Goal: Browse casually

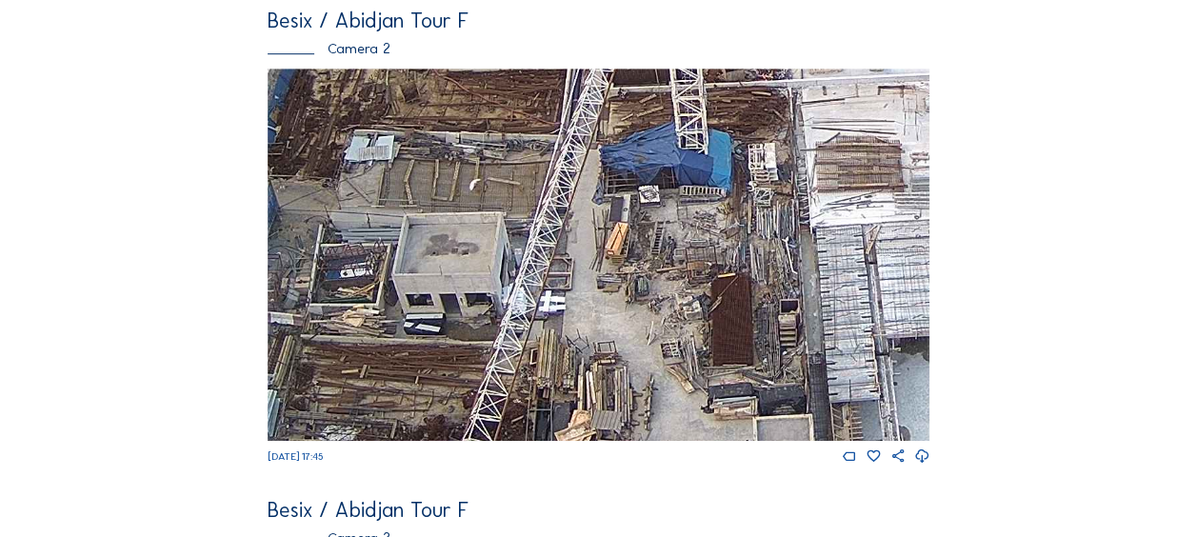
scroll to position [381, 0]
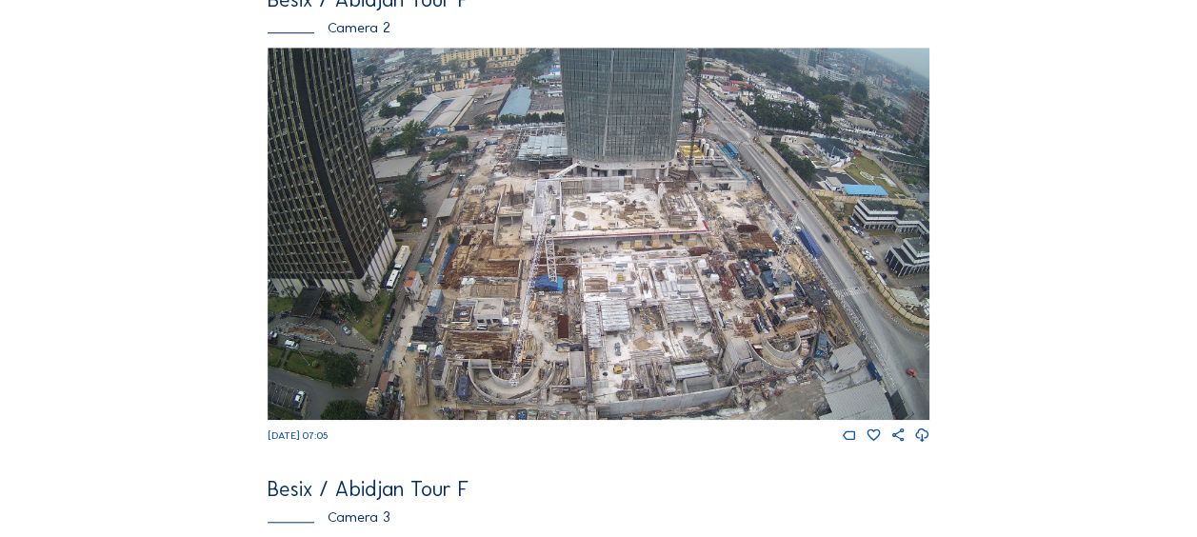
scroll to position [571, 0]
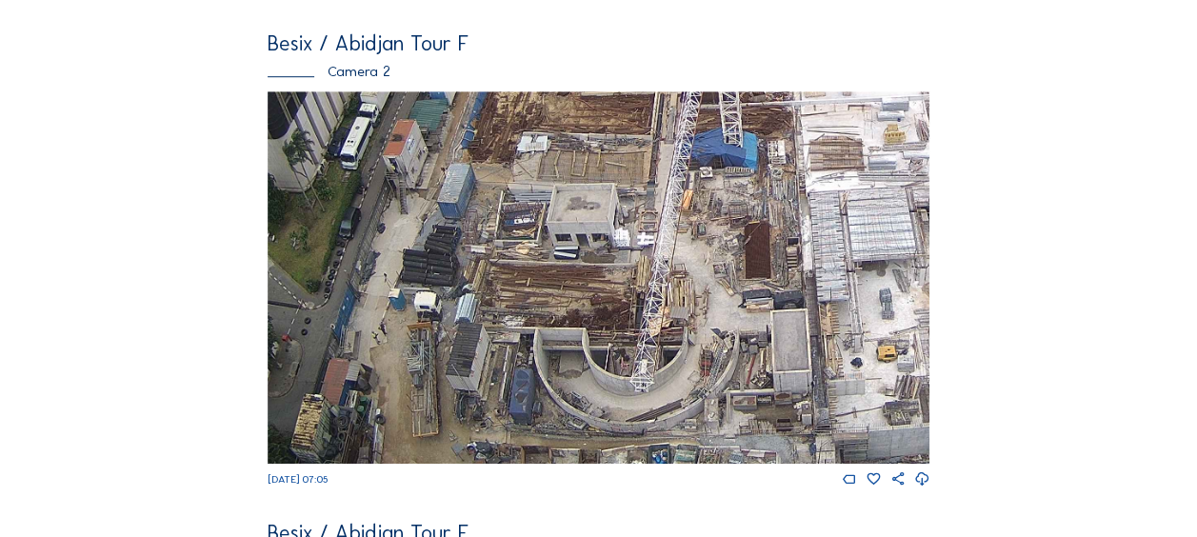
drag, startPoint x: 467, startPoint y: 255, endPoint x: 564, endPoint y: 147, distance: 145.7
click at [564, 147] on img at bounding box center [599, 277] width 662 height 372
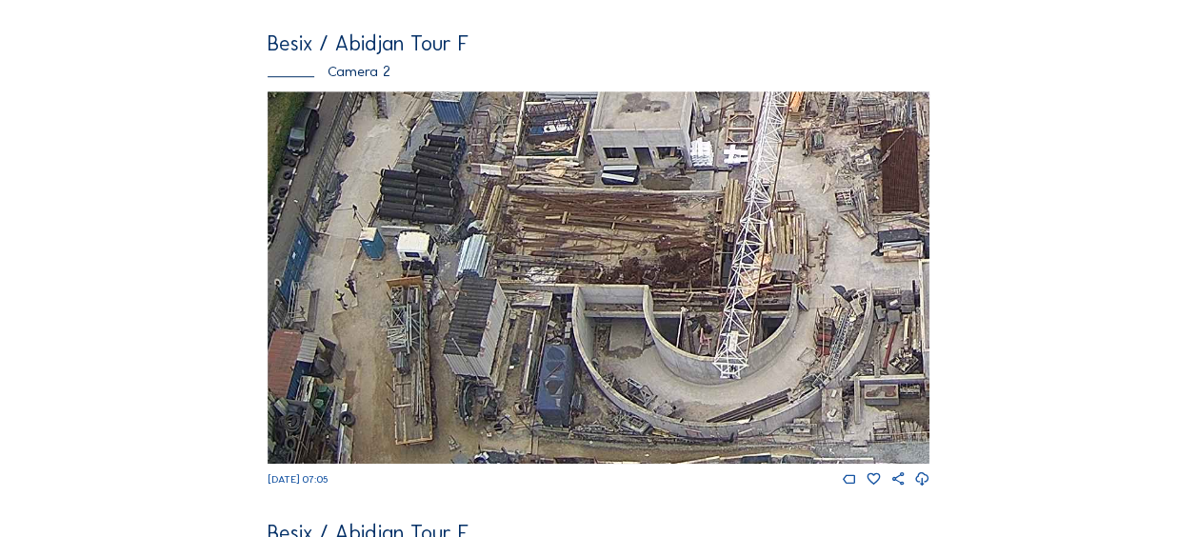
drag, startPoint x: 366, startPoint y: 418, endPoint x: 395, endPoint y: 366, distance: 60.1
click at [395, 366] on img at bounding box center [599, 277] width 662 height 372
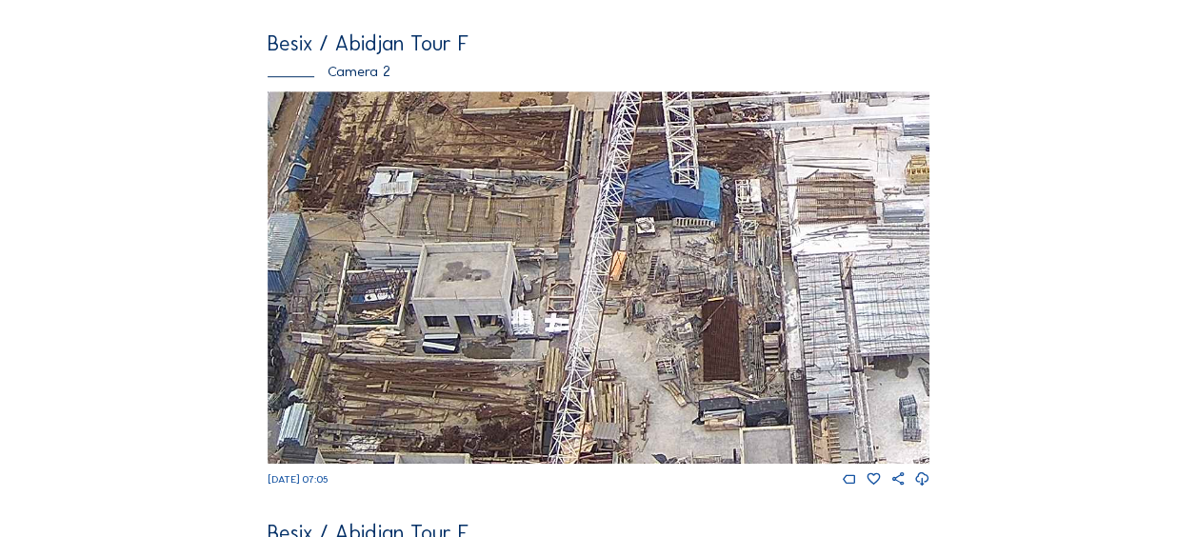
drag, startPoint x: 682, startPoint y: 198, endPoint x: 479, endPoint y: 408, distance: 291.7
click at [479, 408] on img at bounding box center [599, 277] width 662 height 372
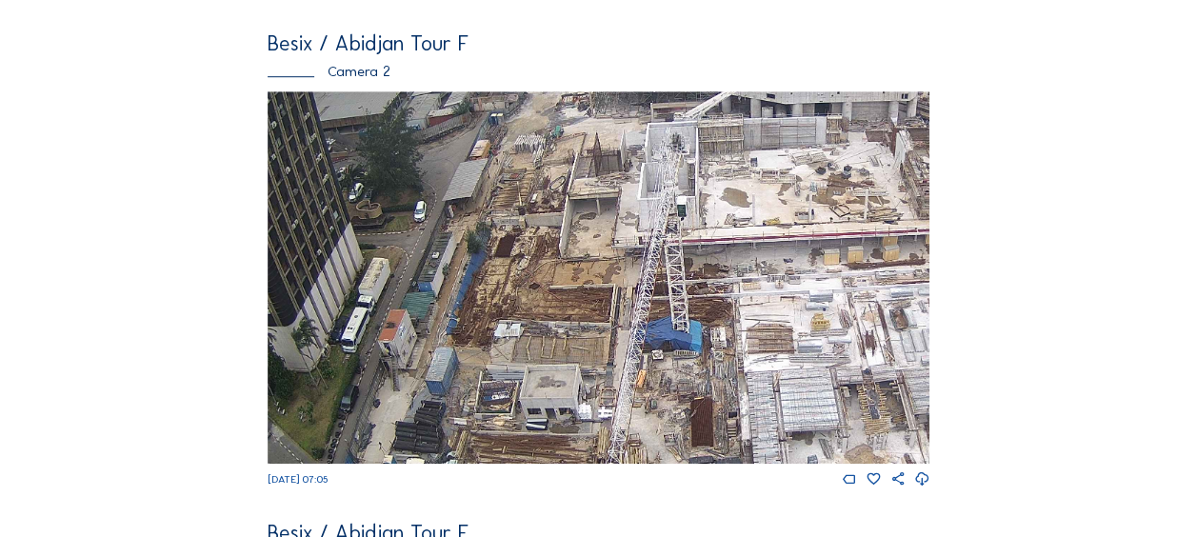
drag, startPoint x: 534, startPoint y: 156, endPoint x: 561, endPoint y: 250, distance: 97.1
click at [561, 250] on img at bounding box center [599, 277] width 662 height 372
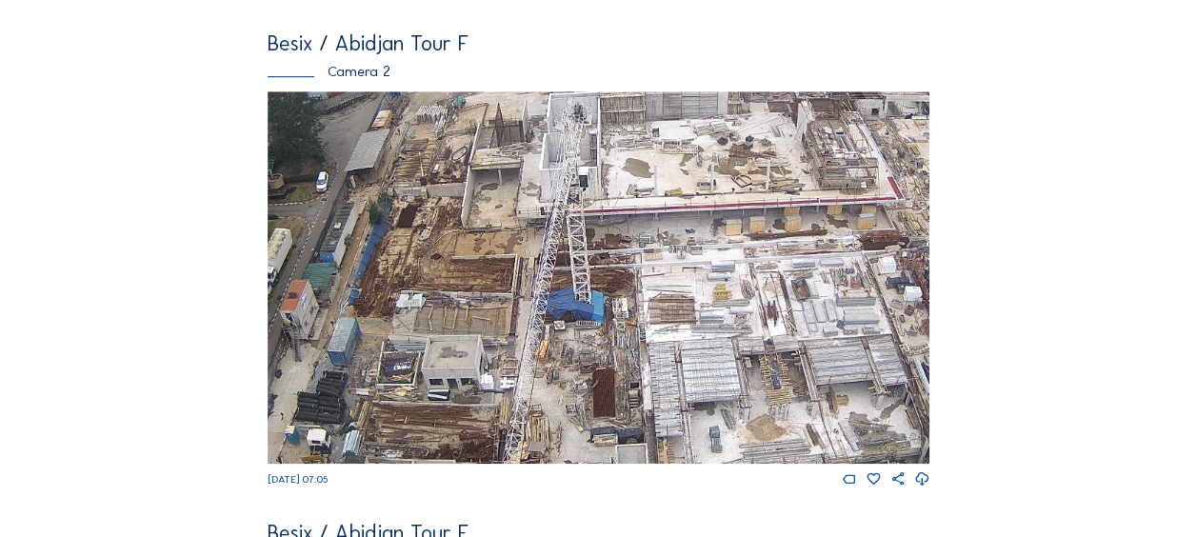
drag, startPoint x: 642, startPoint y: 335, endPoint x: 542, endPoint y: 305, distance: 104.5
click at [543, 305] on img at bounding box center [599, 277] width 662 height 372
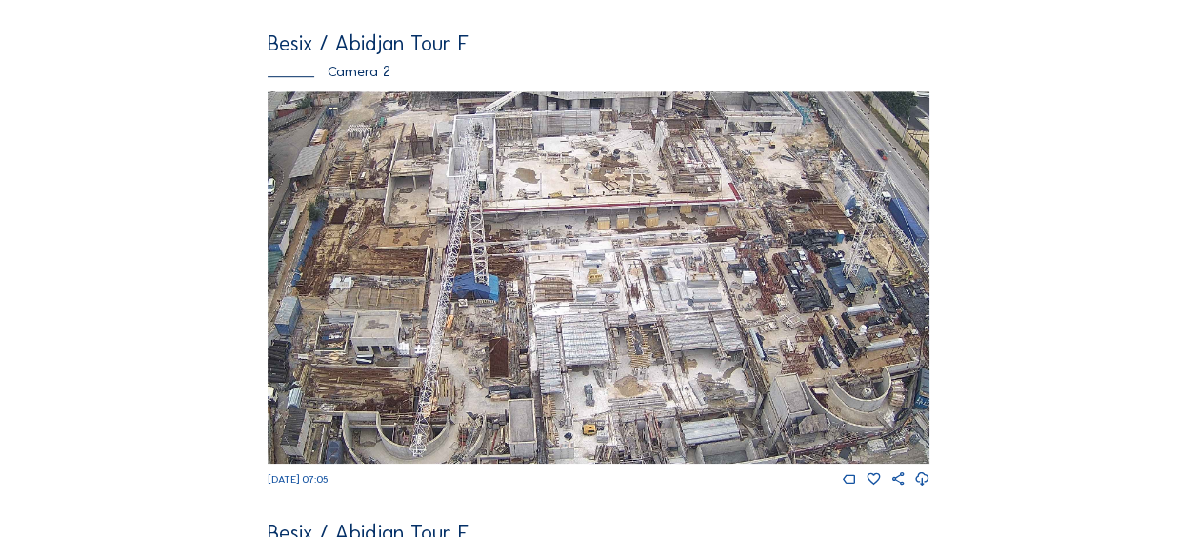
drag, startPoint x: 575, startPoint y: 295, endPoint x: 488, endPoint y: 286, distance: 88.1
click at [488, 286] on img at bounding box center [599, 277] width 662 height 372
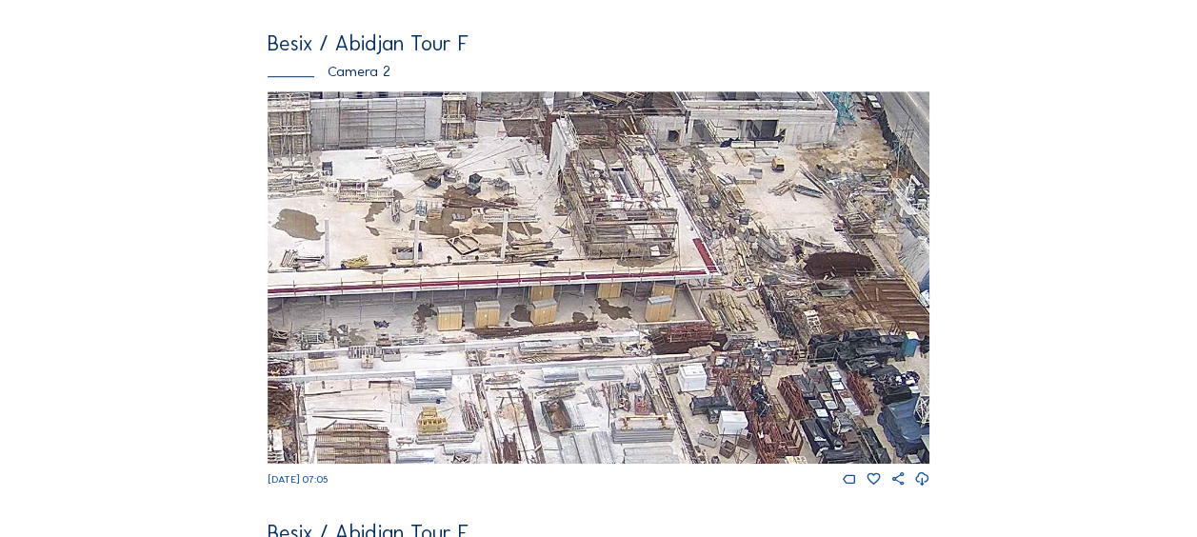
drag, startPoint x: 711, startPoint y: 210, endPoint x: 621, endPoint y: 326, distance: 146.7
click at [621, 326] on img at bounding box center [599, 277] width 662 height 372
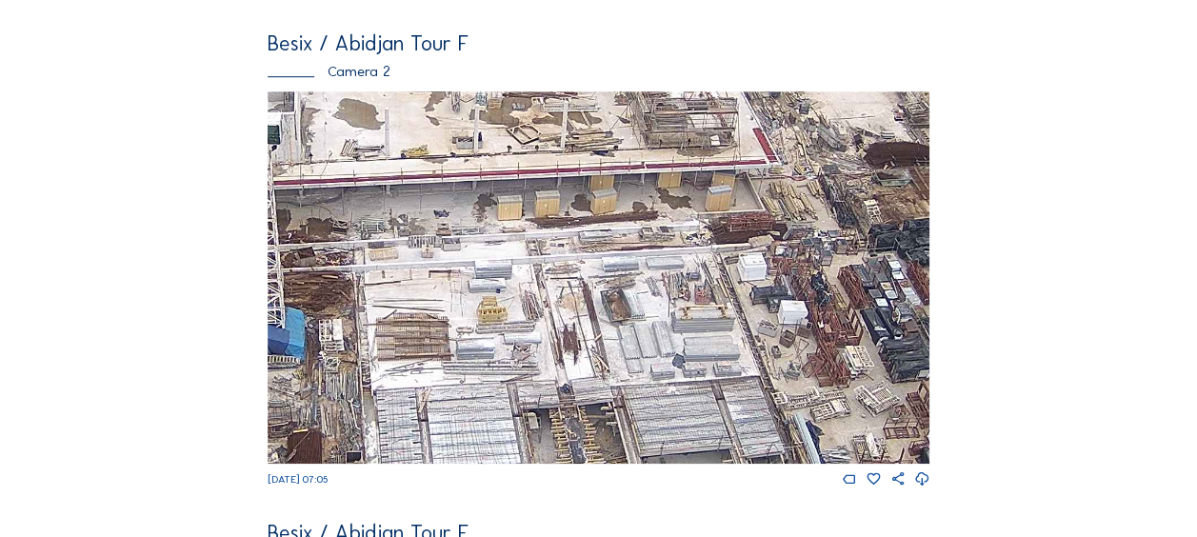
drag, startPoint x: 491, startPoint y: 365, endPoint x: 583, endPoint y: 238, distance: 156.2
click at [583, 238] on img at bounding box center [599, 277] width 662 height 372
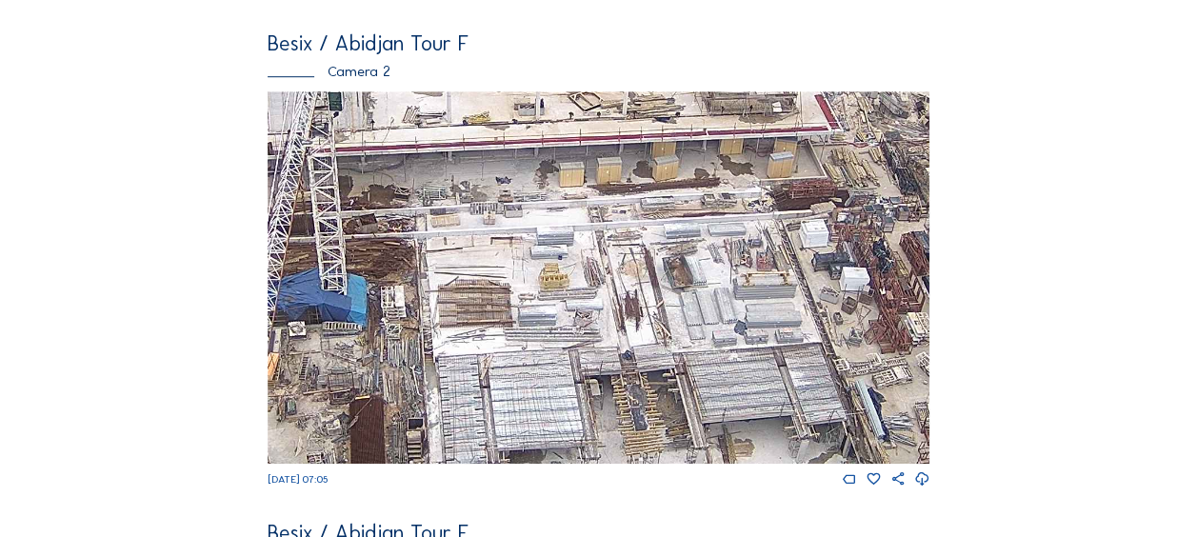
drag, startPoint x: 539, startPoint y: 331, endPoint x: 613, endPoint y: 295, distance: 82.2
click at [613, 295] on img at bounding box center [599, 277] width 662 height 372
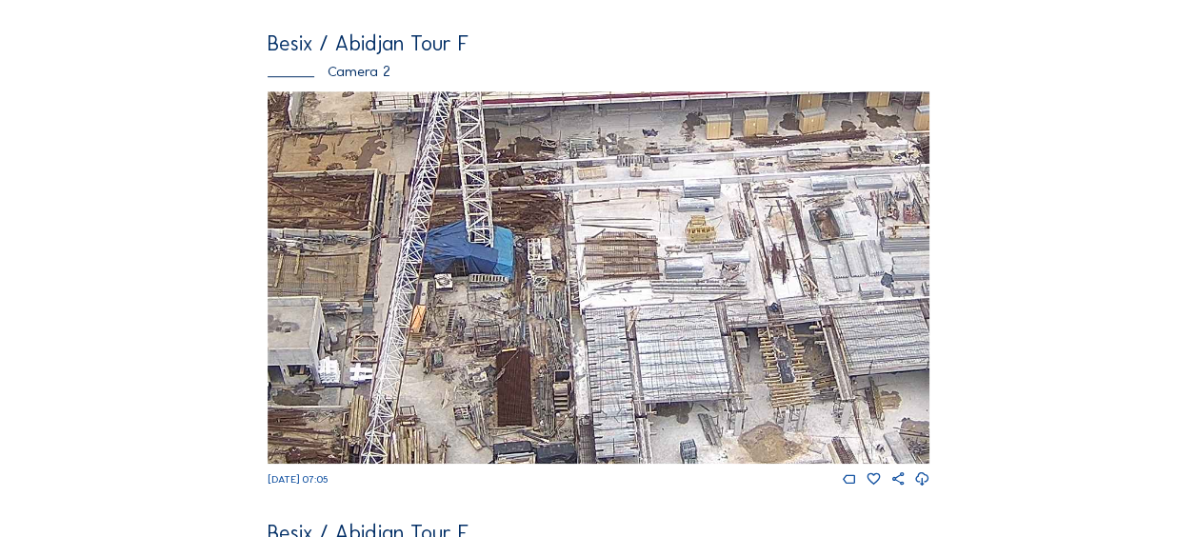
drag, startPoint x: 421, startPoint y: 332, endPoint x: 551, endPoint y: 290, distance: 136.1
click at [551, 290] on img at bounding box center [599, 277] width 662 height 372
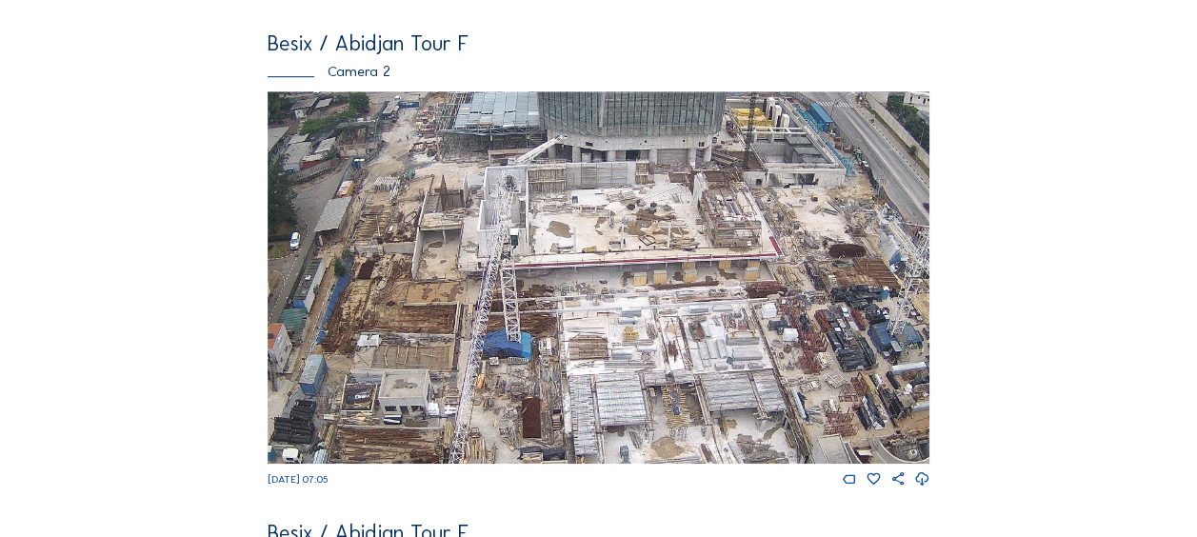
drag, startPoint x: 459, startPoint y: 314, endPoint x: 461, endPoint y: 377, distance: 62.9
click at [461, 377] on img at bounding box center [599, 277] width 662 height 372
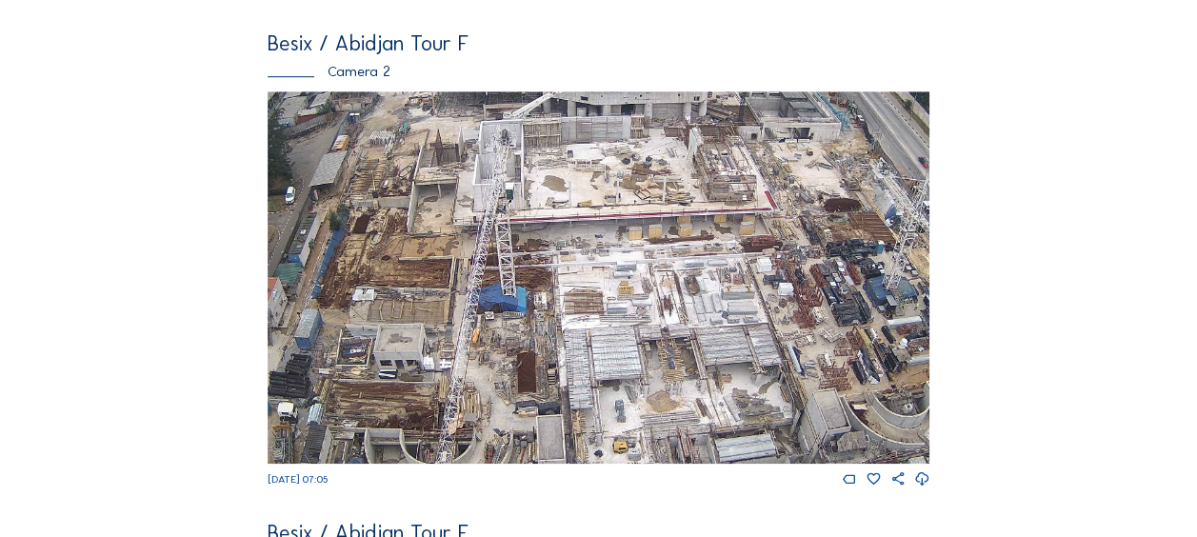
drag, startPoint x: 542, startPoint y: 318, endPoint x: 534, endPoint y: 276, distance: 42.6
click at [534, 276] on img at bounding box center [599, 277] width 662 height 372
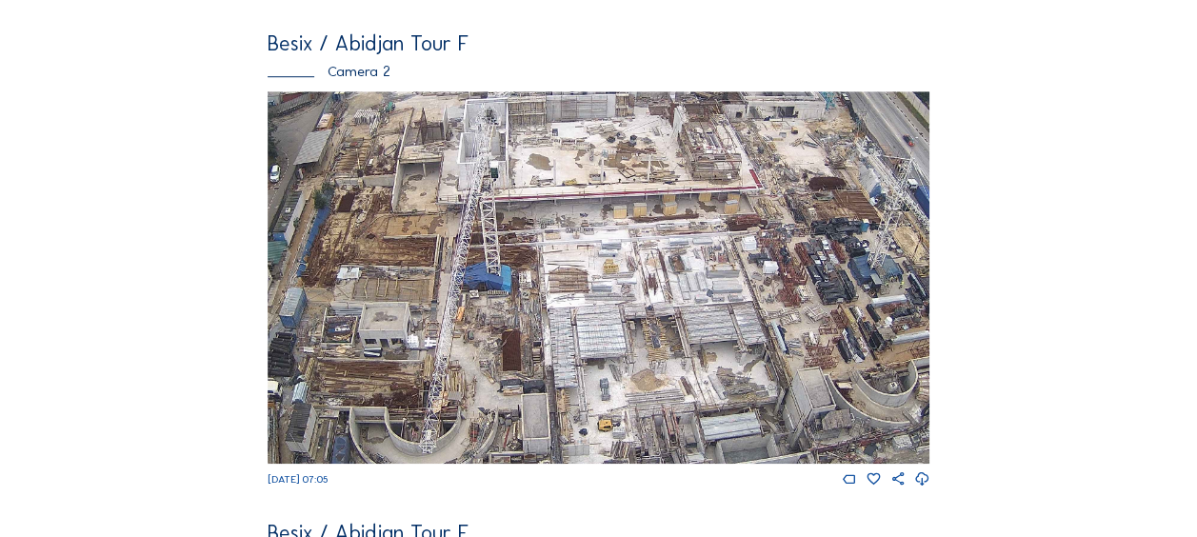
drag, startPoint x: 618, startPoint y: 371, endPoint x: 603, endPoint y: 298, distance: 74.9
click at [603, 298] on img at bounding box center [599, 277] width 662 height 372
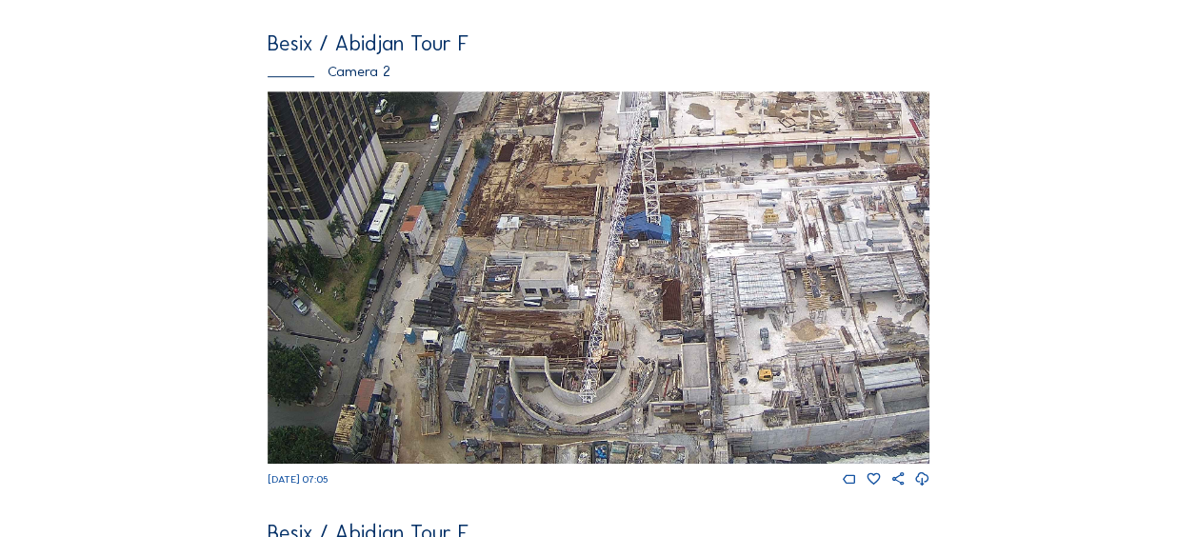
drag, startPoint x: 474, startPoint y: 391, endPoint x: 651, endPoint y: 225, distance: 242.6
click at [651, 225] on img at bounding box center [599, 277] width 662 height 372
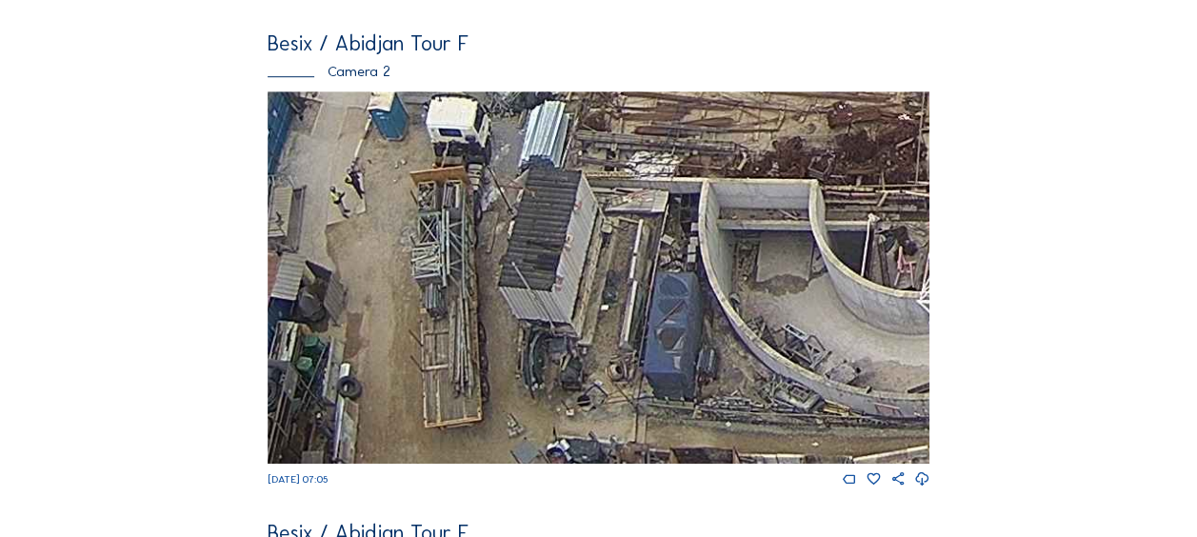
drag, startPoint x: 451, startPoint y: 341, endPoint x: 461, endPoint y: 320, distance: 23.4
click at [461, 320] on img at bounding box center [599, 277] width 662 height 372
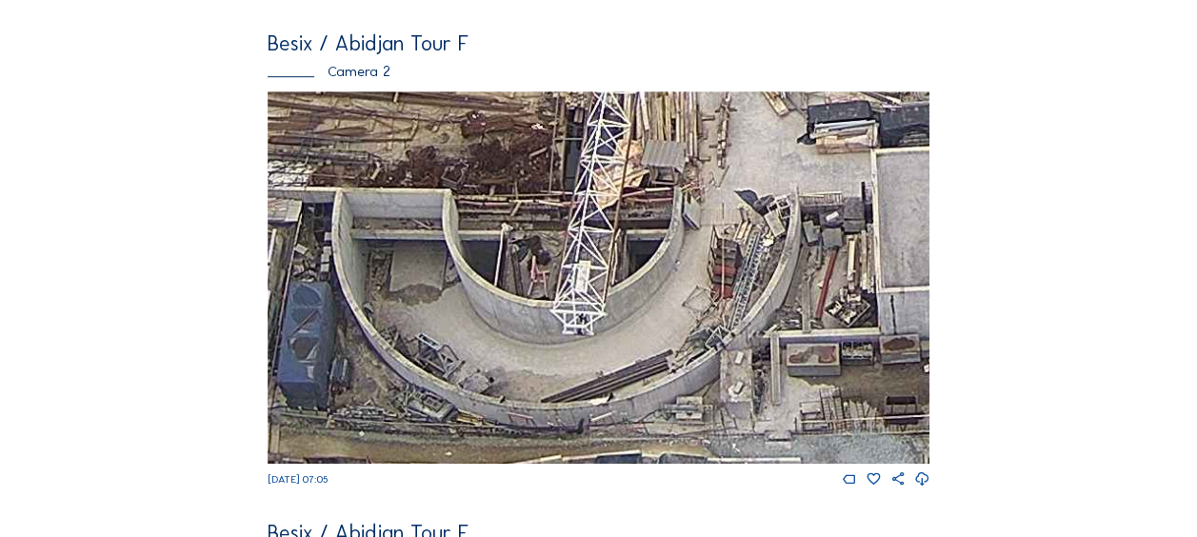
drag, startPoint x: 809, startPoint y: 291, endPoint x: 443, endPoint y: 301, distance: 365.9
click at [443, 301] on img at bounding box center [599, 277] width 662 height 372
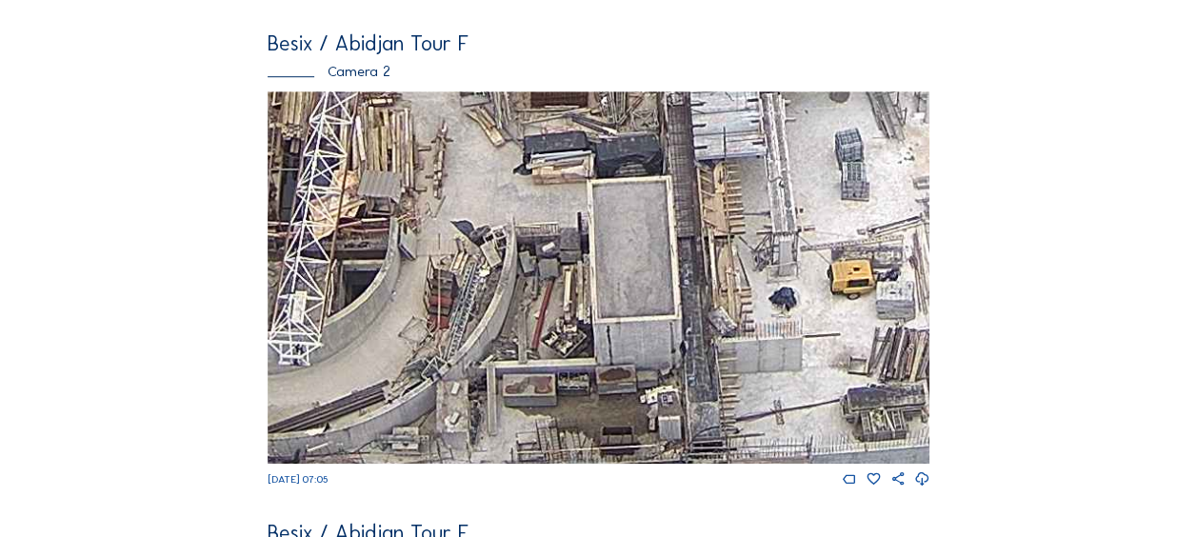
drag, startPoint x: 716, startPoint y: 295, endPoint x: 414, endPoint y: 327, distance: 303.6
click at [414, 327] on img at bounding box center [599, 277] width 662 height 372
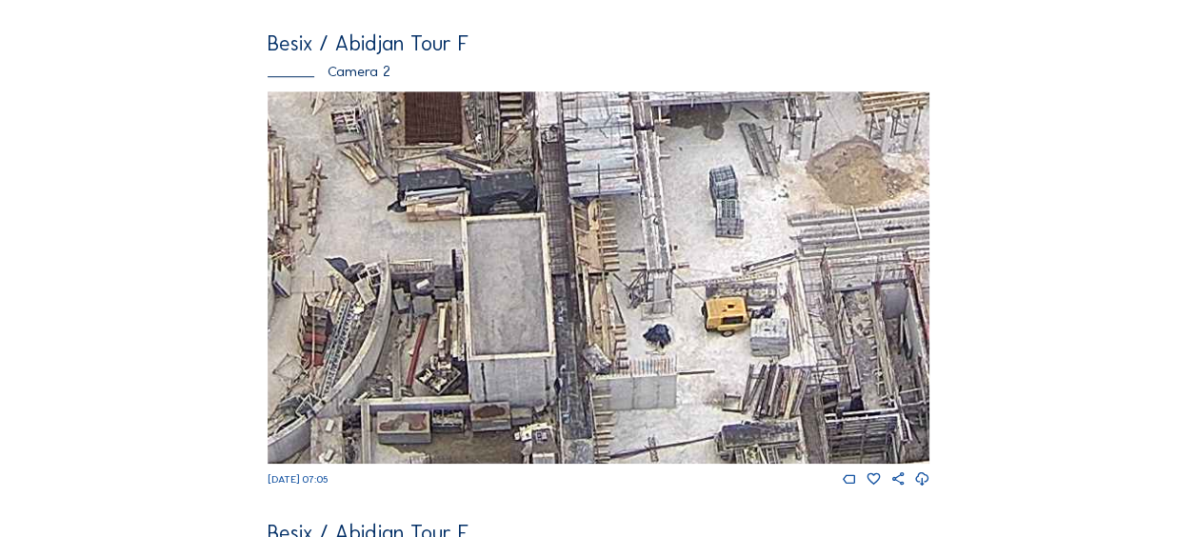
drag, startPoint x: 662, startPoint y: 311, endPoint x: 486, endPoint y: 349, distance: 180.1
click at [486, 349] on img at bounding box center [599, 277] width 662 height 372
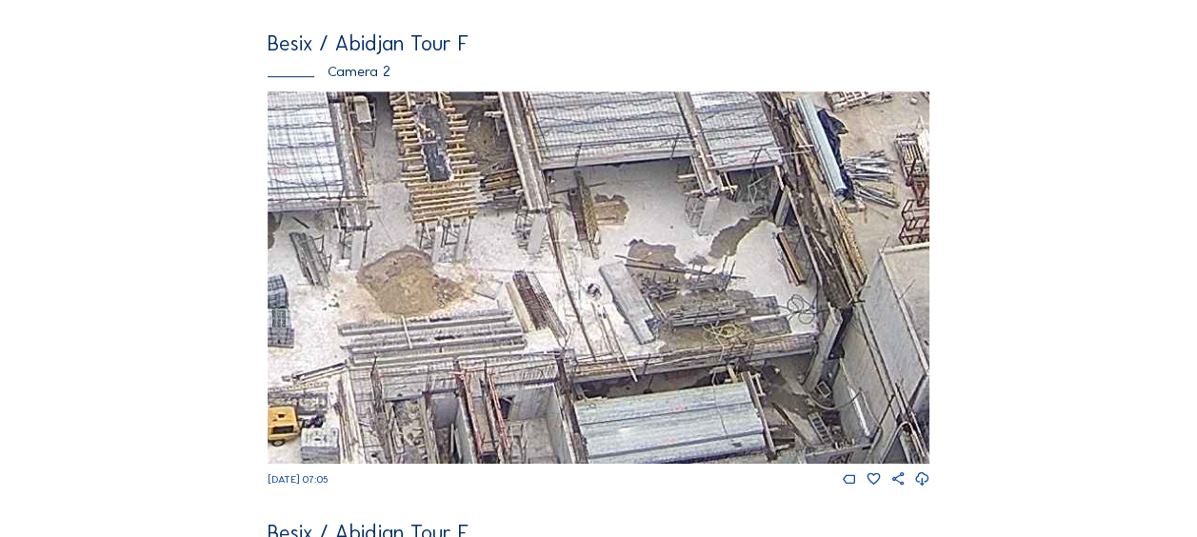
drag, startPoint x: 813, startPoint y: 307, endPoint x: 376, endPoint y: 431, distance: 454.4
click at [376, 431] on img at bounding box center [599, 277] width 662 height 372
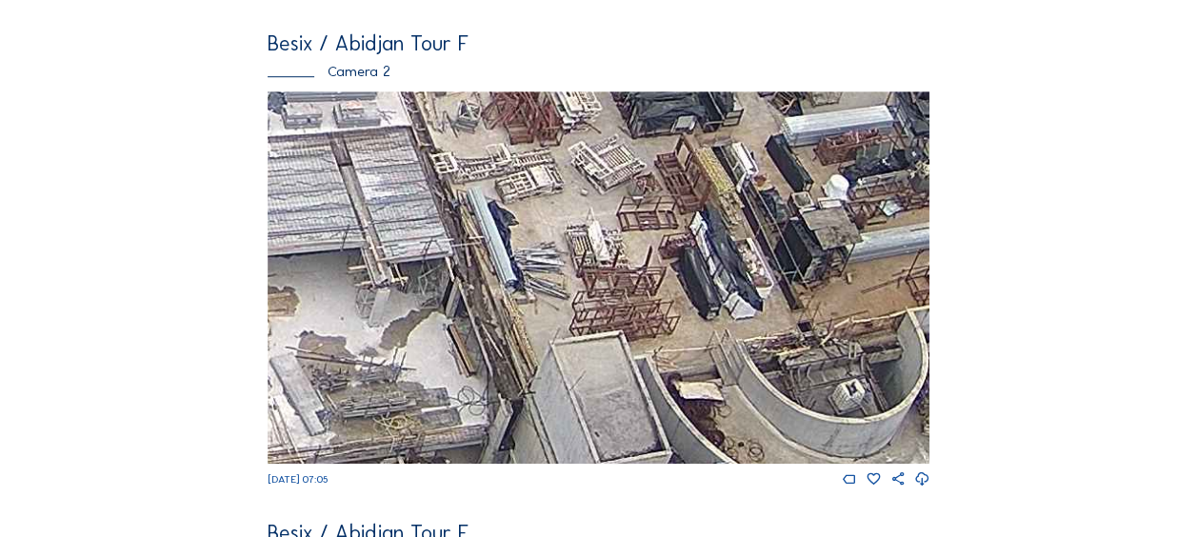
drag, startPoint x: 559, startPoint y: 329, endPoint x: 431, endPoint y: 364, distance: 133.3
click at [431, 364] on img at bounding box center [599, 277] width 662 height 372
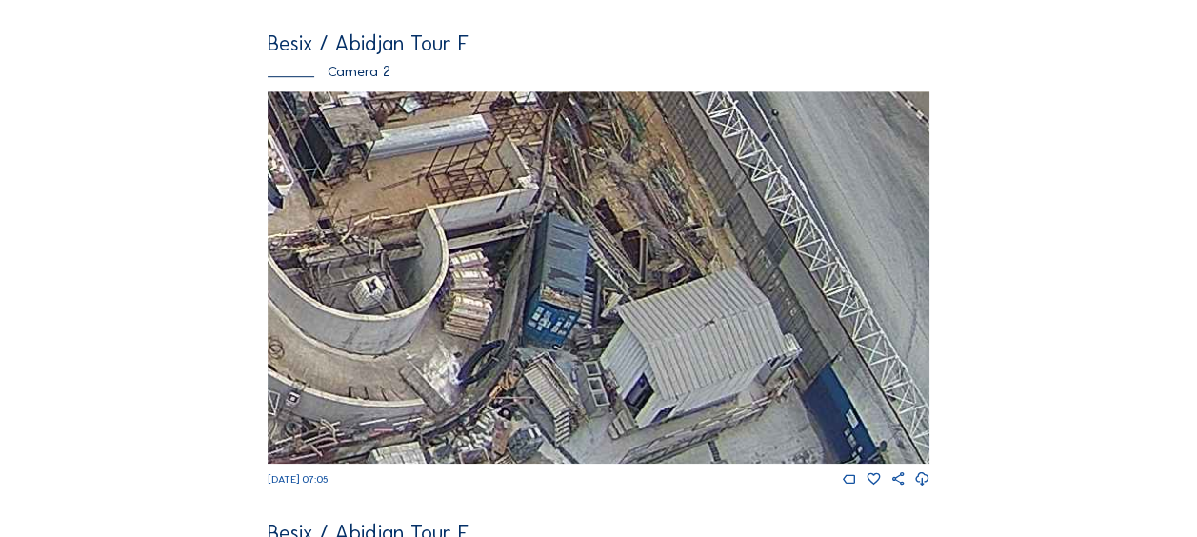
drag, startPoint x: 811, startPoint y: 231, endPoint x: 359, endPoint y: 120, distance: 465.9
click at [359, 119] on img at bounding box center [599, 277] width 662 height 372
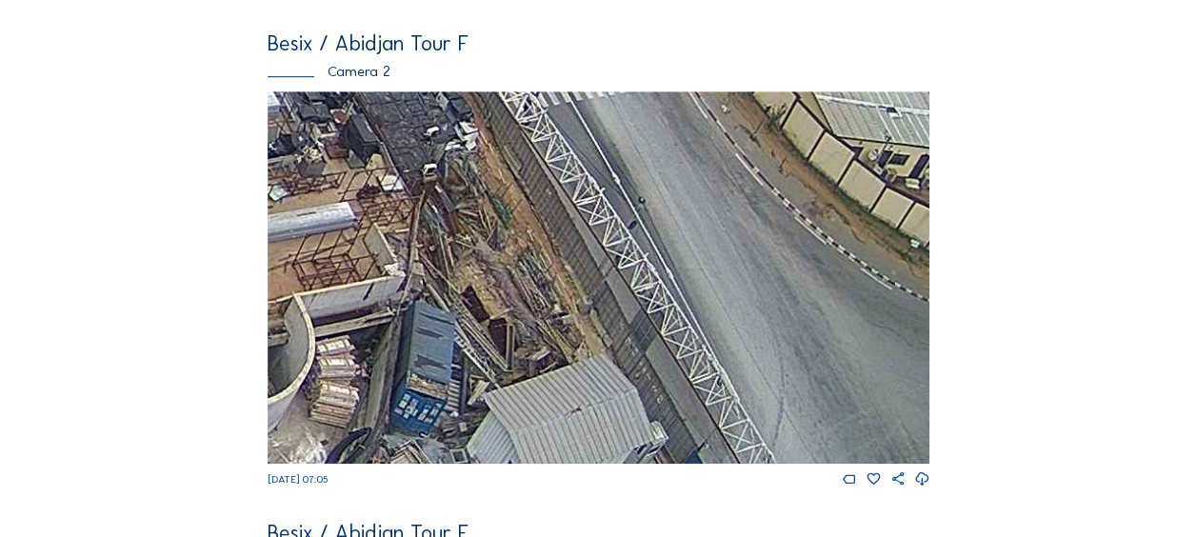
drag, startPoint x: 671, startPoint y: 277, endPoint x: 543, endPoint y: 326, distance: 136.6
click at [547, 388] on img at bounding box center [599, 277] width 662 height 372
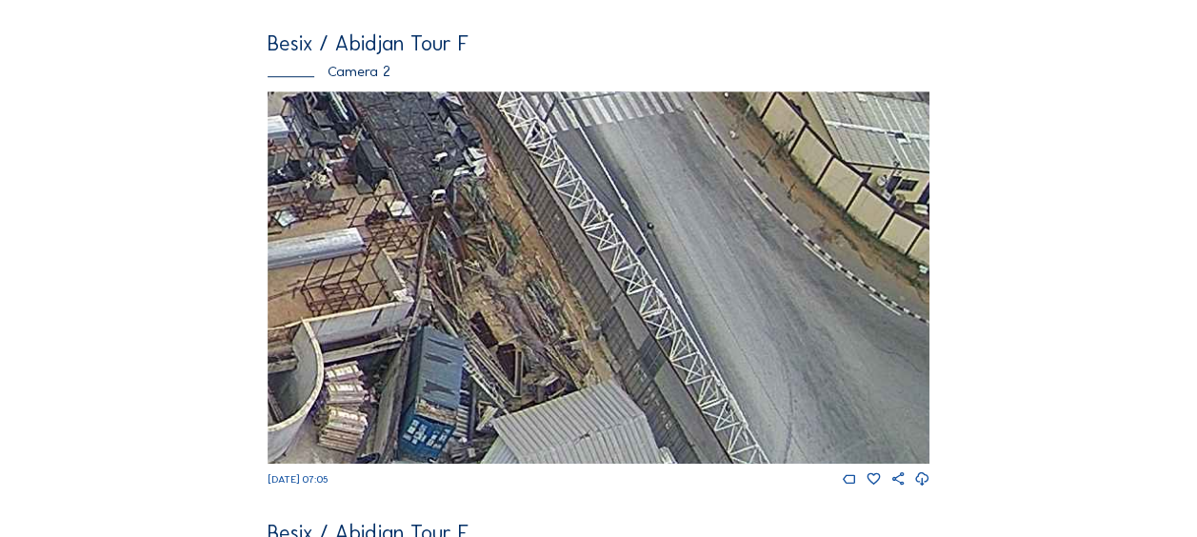
drag, startPoint x: 518, startPoint y: 201, endPoint x: 569, endPoint y: 402, distance: 207.2
click at [569, 402] on img at bounding box center [599, 277] width 662 height 372
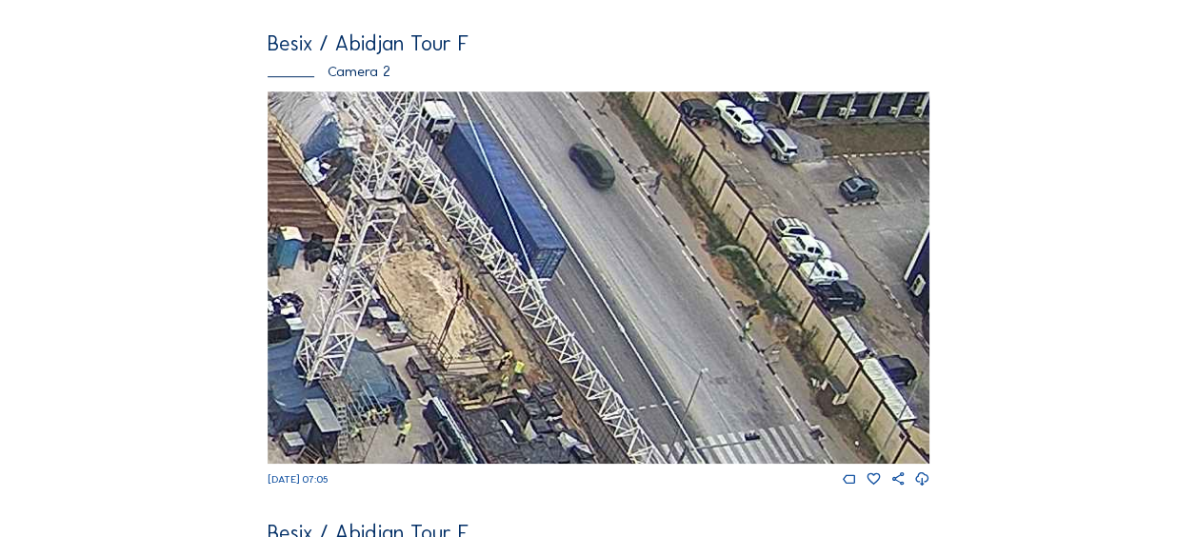
drag, startPoint x: 528, startPoint y: 301, endPoint x: 537, endPoint y: 365, distance: 64.5
click at [545, 382] on img at bounding box center [599, 277] width 662 height 372
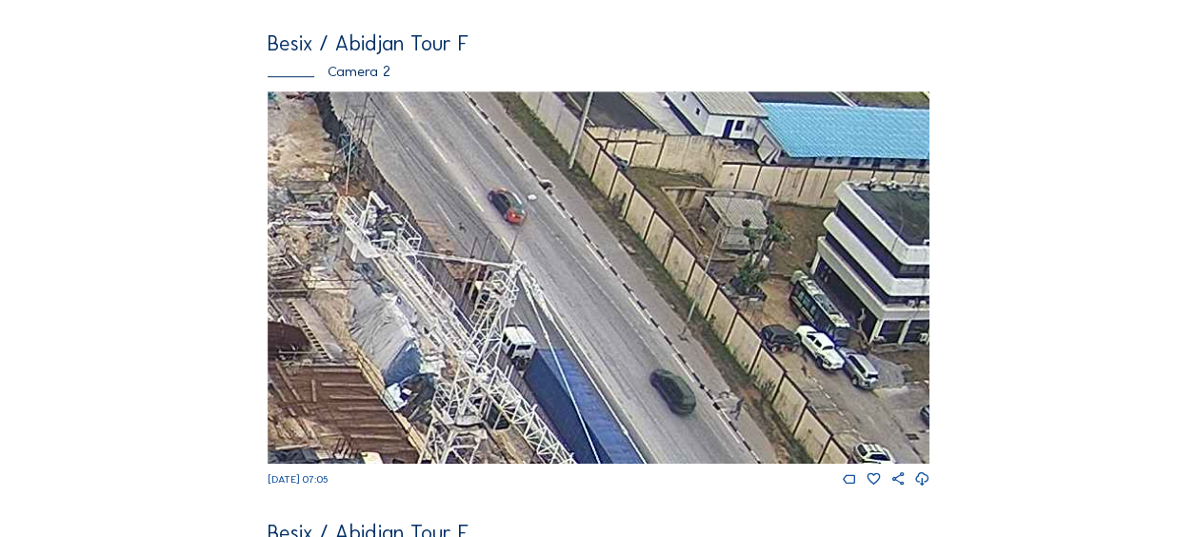
drag, startPoint x: 454, startPoint y: 192, endPoint x: 526, endPoint y: 379, distance: 199.9
click at [526, 379] on img at bounding box center [599, 277] width 662 height 372
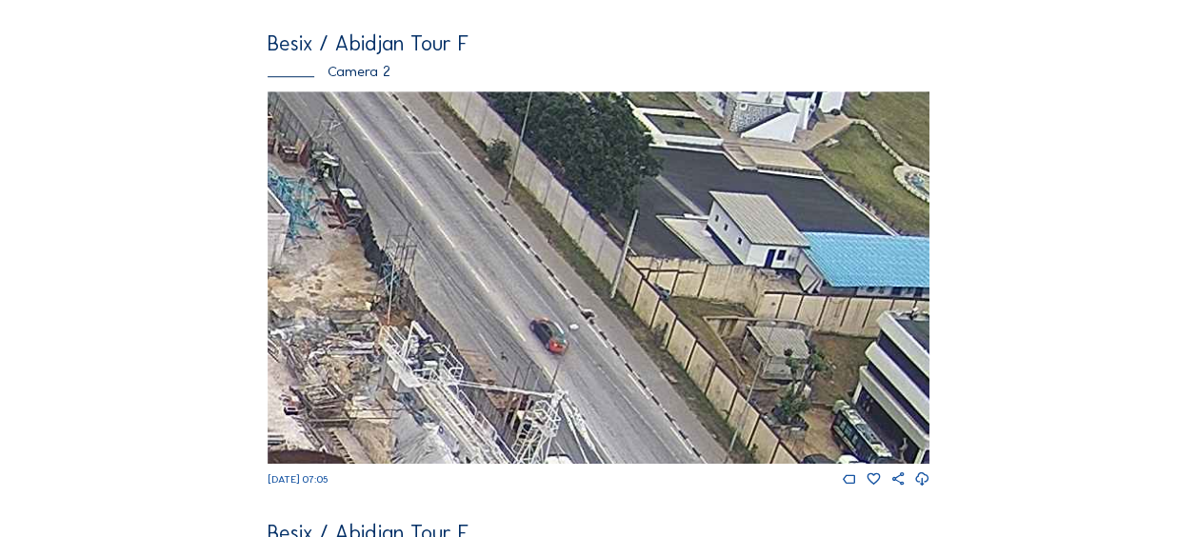
drag, startPoint x: 460, startPoint y: 305, endPoint x: 482, endPoint y: 373, distance: 72.0
click at [482, 373] on img at bounding box center [599, 277] width 662 height 372
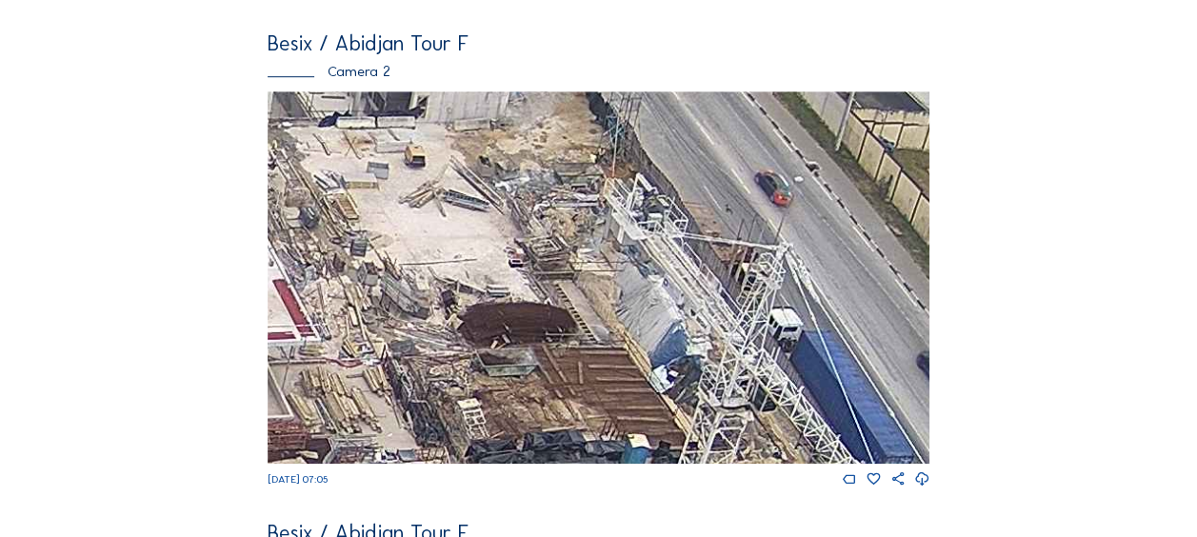
drag, startPoint x: 501, startPoint y: 293, endPoint x: 726, endPoint y: 146, distance: 268.9
click at [726, 146] on img at bounding box center [599, 277] width 662 height 372
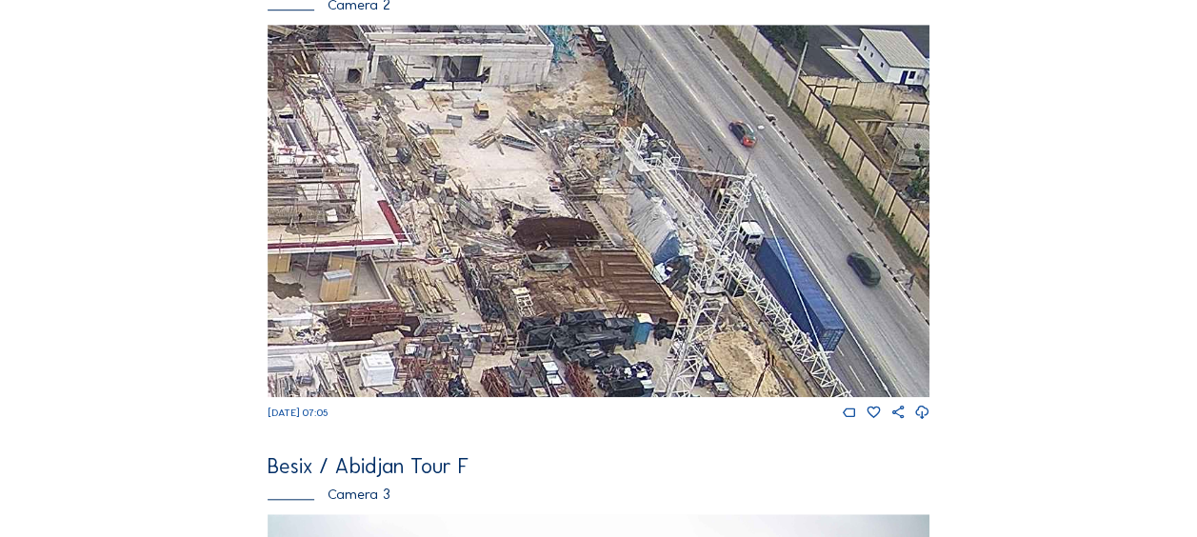
scroll to position [667, 0]
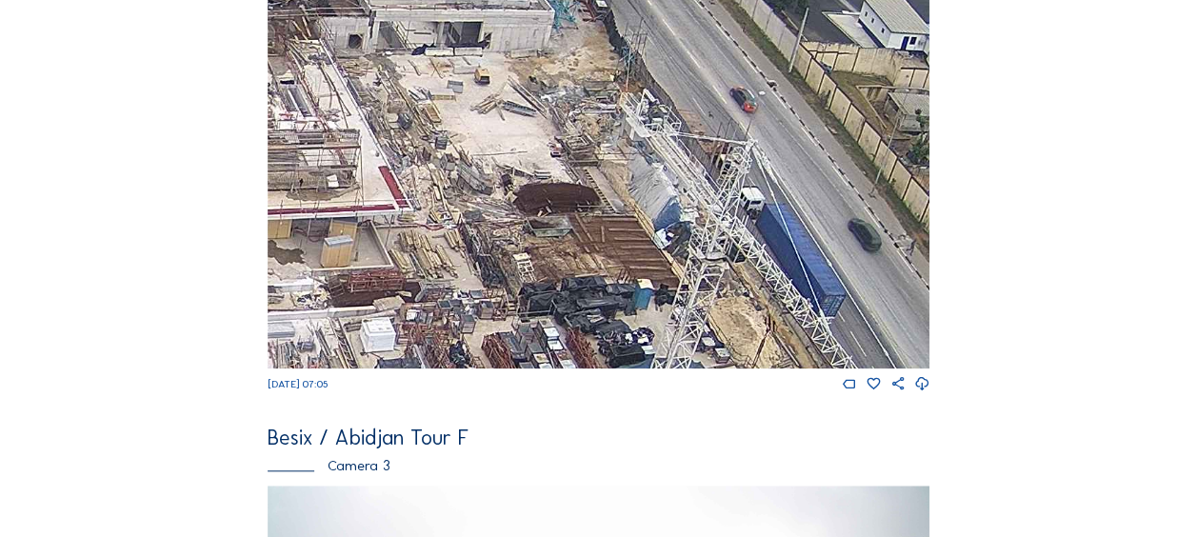
drag, startPoint x: 521, startPoint y: 252, endPoint x: 680, endPoint y: 101, distance: 219.6
click at [678, 102] on img at bounding box center [599, 182] width 662 height 372
